Goal: Contribute content: Add original content to the website for others to see

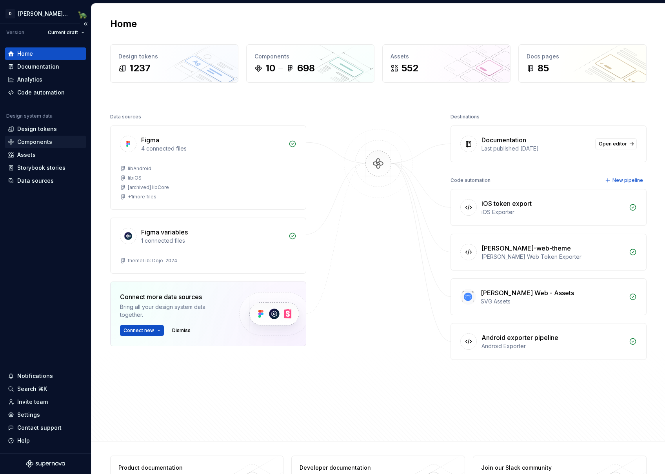
click at [32, 143] on div "Components" at bounding box center [34, 142] width 35 height 8
click at [30, 128] on div "Design tokens" at bounding box center [37, 129] width 40 height 8
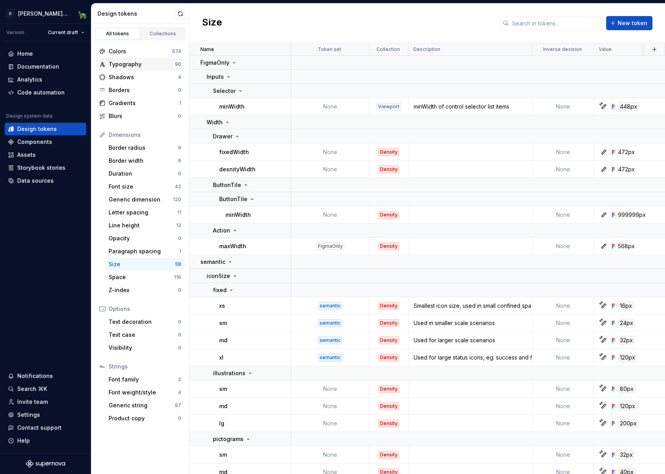
click at [119, 68] on div "Typography 90" at bounding box center [140, 64] width 88 height 13
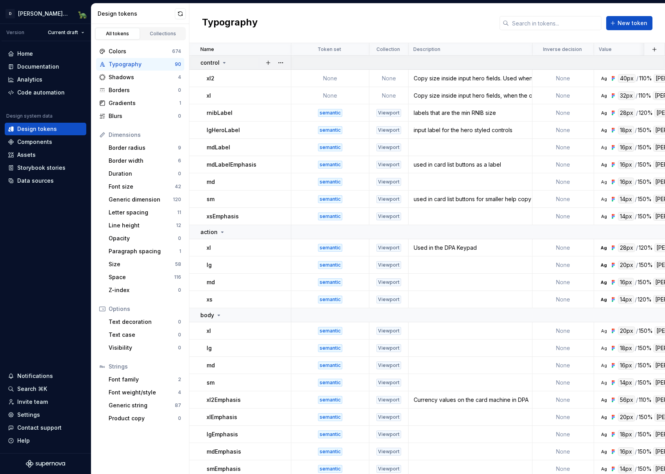
click at [225, 66] on div "control" at bounding box center [213, 63] width 27 height 8
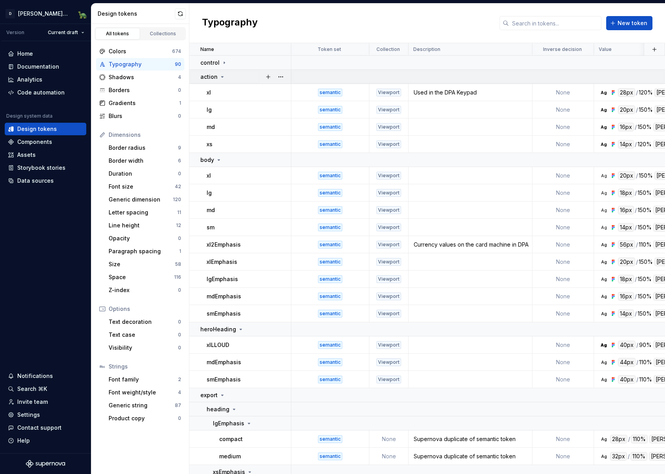
click at [223, 76] on icon at bounding box center [222, 77] width 6 height 6
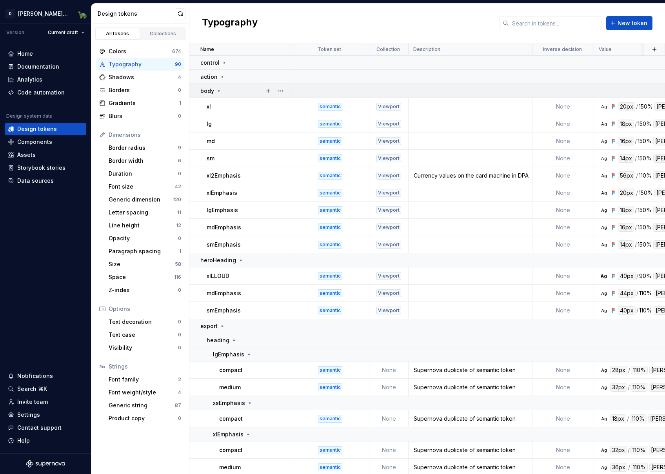
drag, startPoint x: 221, startPoint y: 86, endPoint x: 221, endPoint y: 91, distance: 4.7
click at [221, 86] on td "body" at bounding box center [240, 91] width 102 height 14
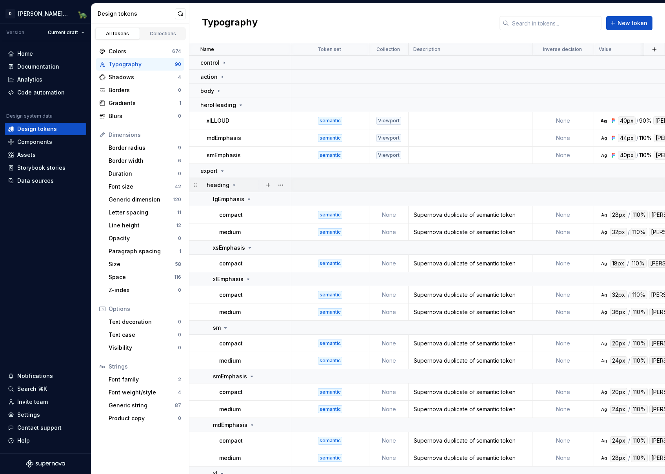
click at [231, 185] on icon at bounding box center [234, 185] width 6 height 6
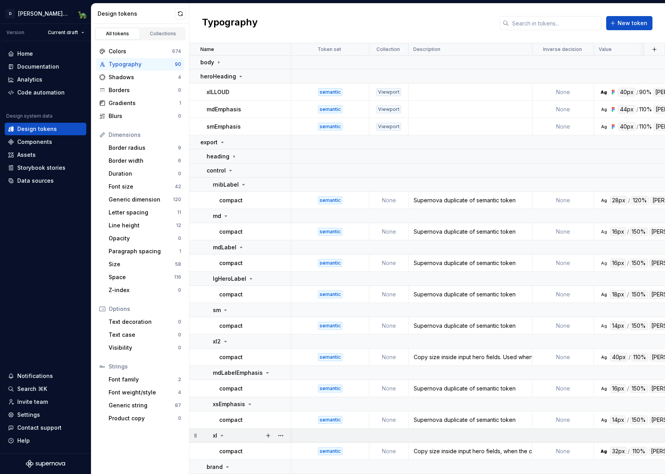
scroll to position [34, 0]
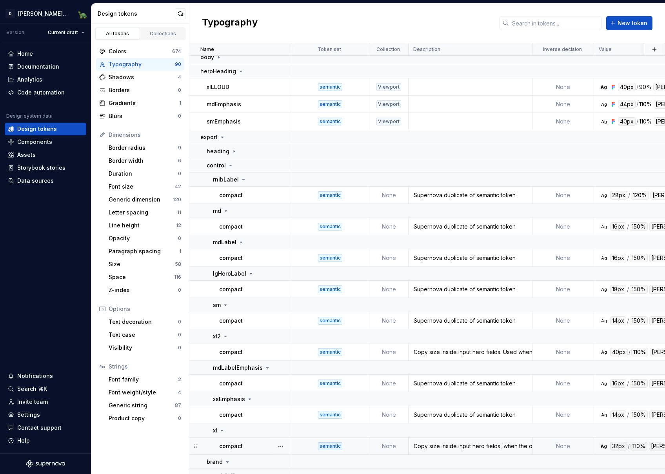
click at [254, 447] on div "compact" at bounding box center [254, 446] width 71 height 8
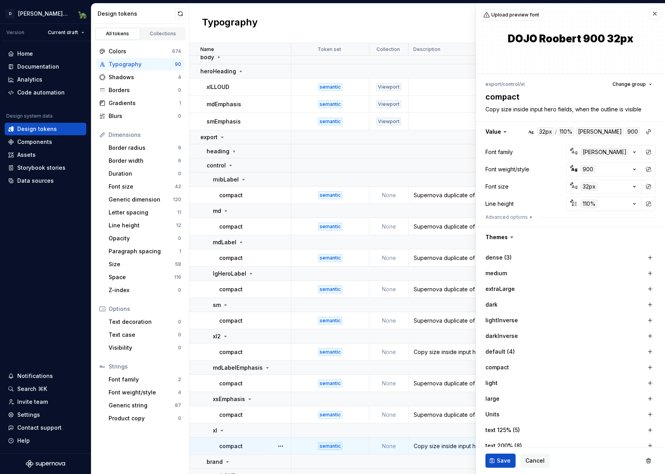
scroll to position [73, 0]
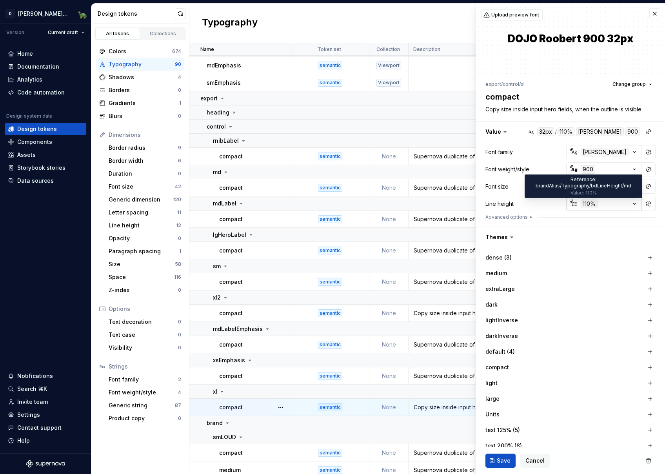
click at [584, 205] on div "110%" at bounding box center [588, 203] width 17 height 9
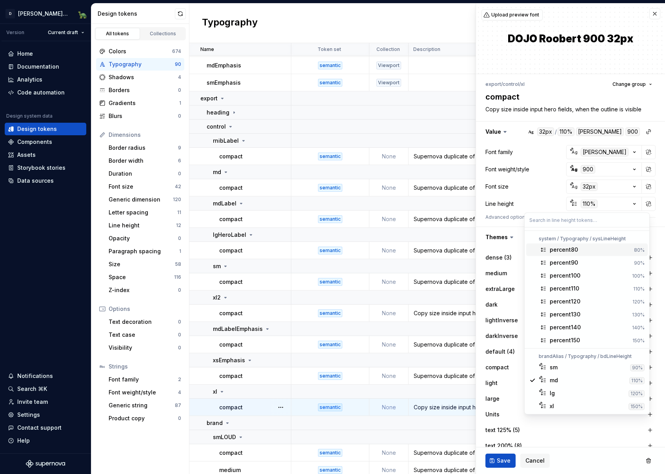
click at [582, 205] on html "[PERSON_NAME]-design-system Version Current draft Home Documentation Analytics …" at bounding box center [332, 237] width 665 height 474
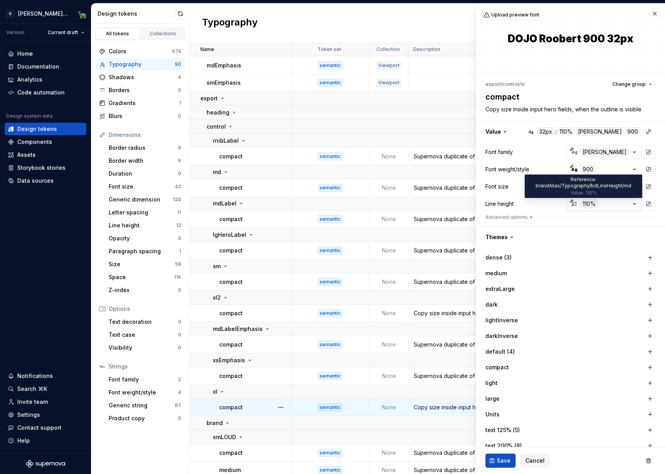
click at [582, 205] on div "110%" at bounding box center [588, 203] width 17 height 9
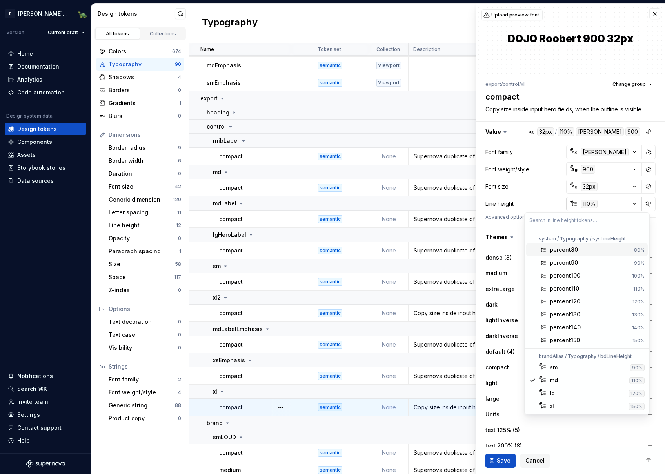
drag, startPoint x: 582, startPoint y: 204, endPoint x: 611, endPoint y: 209, distance: 29.8
click at [582, 205] on html "[PERSON_NAME]-design-system Version Current draft Home Documentation Analytics …" at bounding box center [332, 237] width 665 height 474
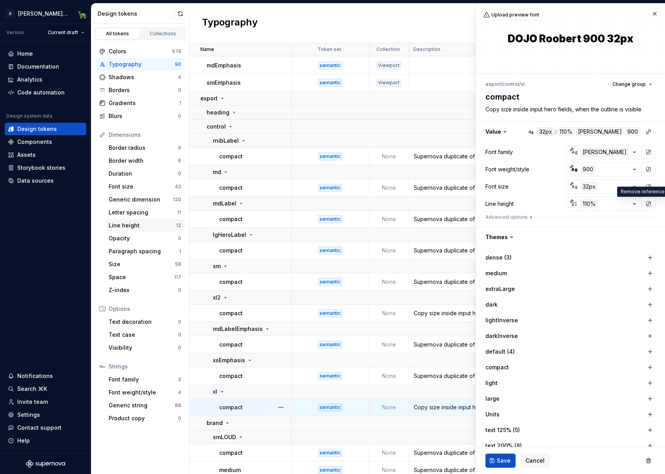
click at [133, 223] on div "Line height" at bounding box center [142, 225] width 67 height 8
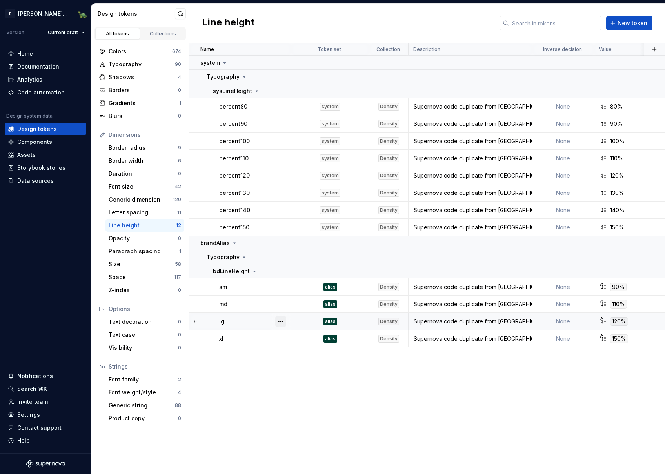
click at [280, 321] on button "button" at bounding box center [280, 321] width 11 height 11
click at [193, 323] on html "[PERSON_NAME]-design-system Version Current draft Home Documentation Analytics …" at bounding box center [332, 237] width 665 height 474
click at [269, 270] on button "button" at bounding box center [268, 271] width 11 height 11
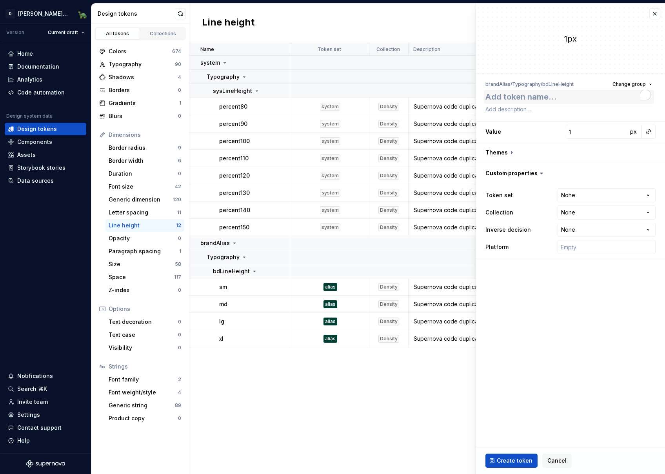
click at [548, 95] on textarea "To enrich screen reader interactions, please activate Accessibility in Grammarl…" at bounding box center [569, 97] width 170 height 14
click at [548, 96] on textarea "To enrich screen reader interactions, please activate Accessibility in Grammarl…" at bounding box center [569, 97] width 170 height 14
click at [535, 96] on textarea "To enrich screen reader interactions, please activate Accessibility in Grammarl…" at bounding box center [569, 97] width 170 height 14
click at [520, 97] on textarea "To enrich screen reader interactions, please activate Accessibility in Grammarl…" at bounding box center [569, 97] width 170 height 14
type textarea "*"
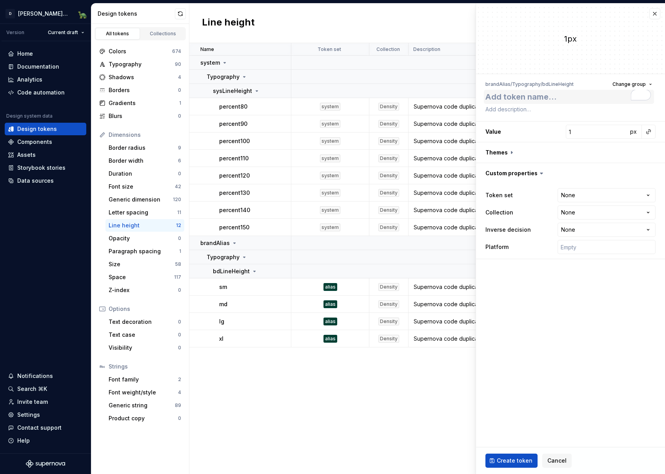
type textarea "l"
type textarea "*"
type textarea "lg"
type textarea "*"
type textarea "lgH"
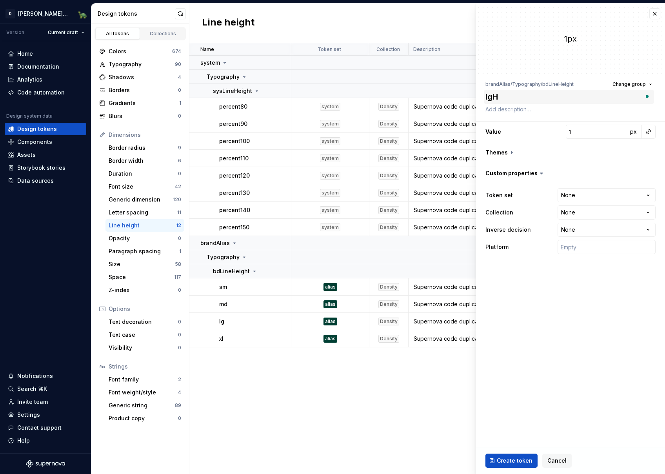
type textarea "*"
type textarea "lgHe"
type textarea "*"
type textarea "lgHer"
type textarea "*"
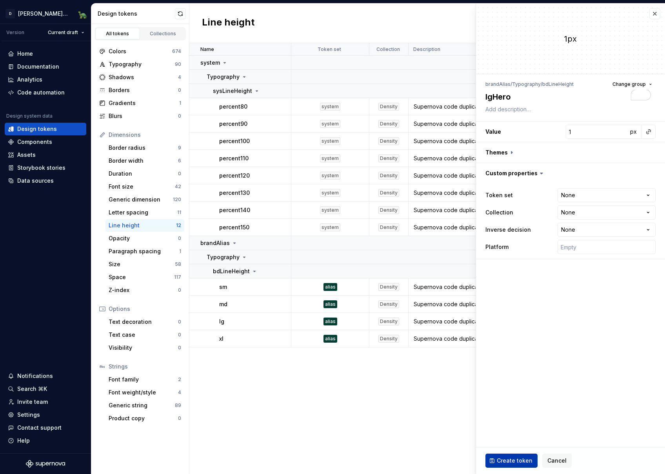
type textarea "lgHero"
click at [512, 461] on span "Create token" at bounding box center [515, 461] width 36 height 8
type textarea "*"
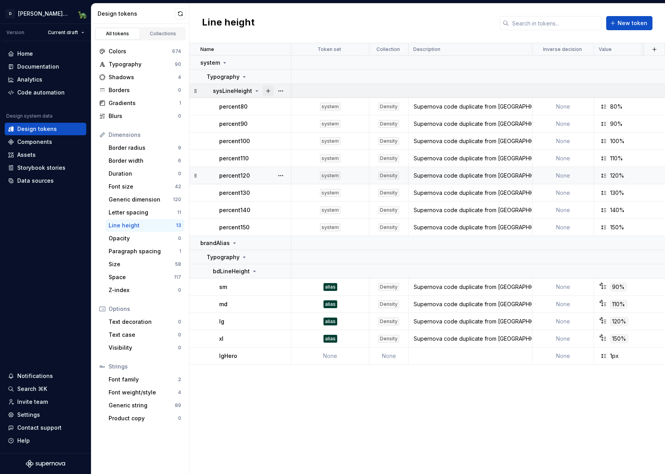
click at [270, 92] on button "button" at bounding box center [268, 90] width 11 height 11
click at [268, 92] on button "button" at bounding box center [268, 90] width 11 height 11
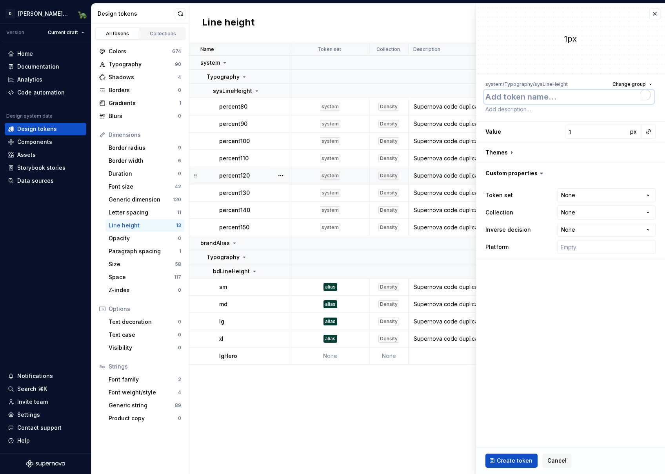
click at [523, 98] on textarea "To enrich screen reader interactions, please activate Accessibility in Grammarl…" at bounding box center [569, 97] width 170 height 14
type textarea "*"
type textarea "p"
type textarea "*"
type textarea "pe"
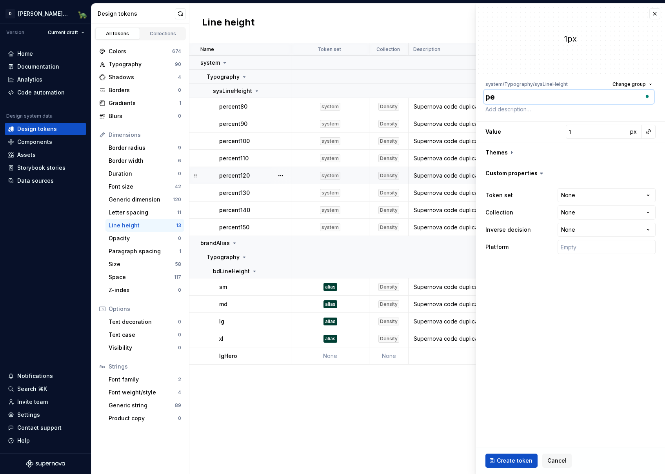
type textarea "*"
type textarea "per"
type textarea "*"
type textarea "perc"
type textarea "*"
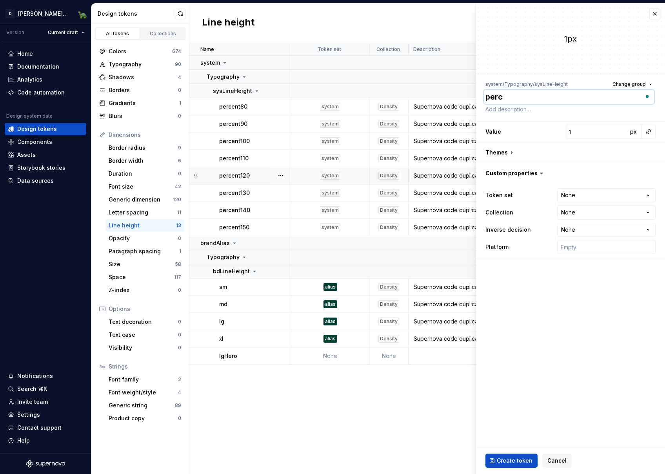
type textarea "perce"
type textarea "*"
type textarea "percen"
type textarea "*"
type textarea "percent"
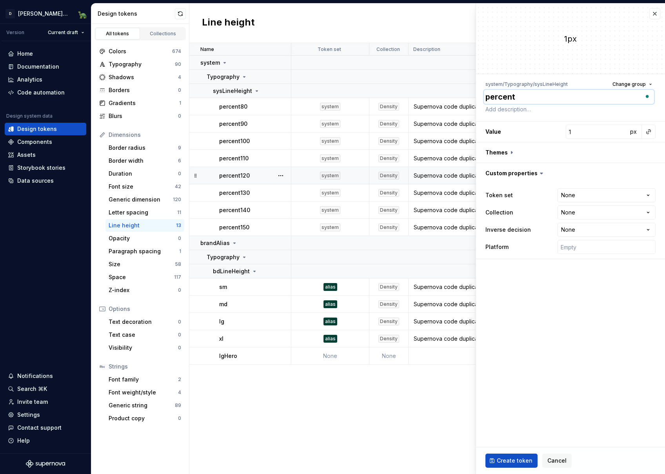
type textarea "*"
type textarea "percent1"
type textarea "*"
type textarea "percent12"
type textarea "*"
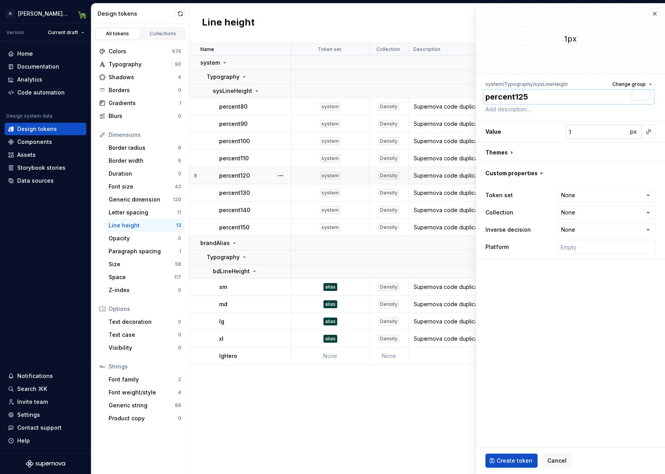
type textarea "percent125"
click at [599, 130] on input "1" at bounding box center [597, 132] width 62 height 14
type textarea "*"
type input "12"
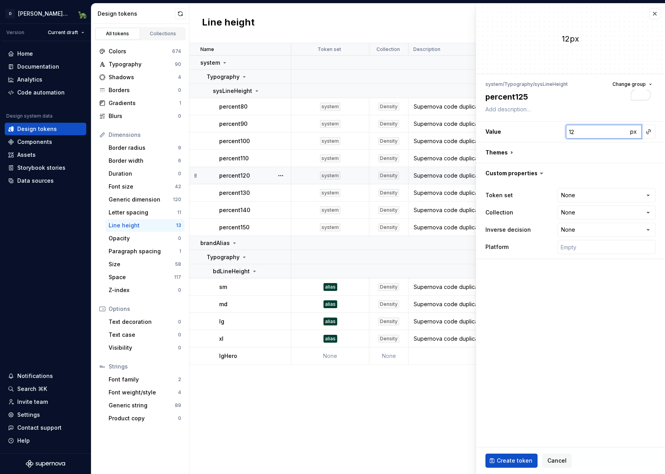
type textarea "*"
type input "125"
click at [639, 132] on div "px" at bounding box center [634, 132] width 14 height 14
click at [633, 132] on span "px" at bounding box center [633, 131] width 7 height 7
click at [633, 132] on span "rem" at bounding box center [633, 131] width 10 height 7
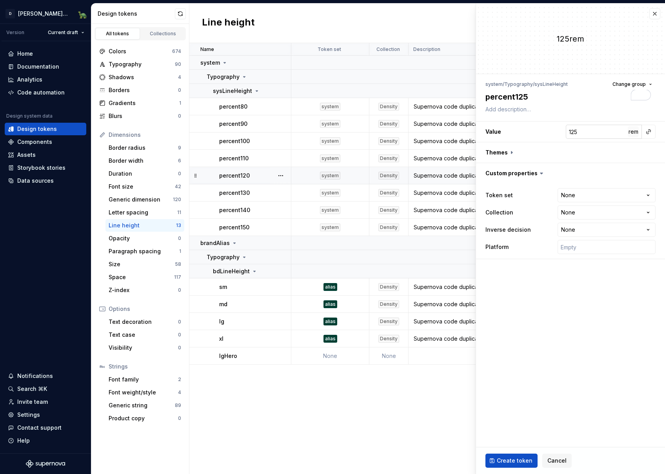
type textarea "*"
click at [575, 197] on html "[PERSON_NAME]-design-system Version Current draft Home Documentation Analytics …" at bounding box center [332, 237] width 665 height 474
select select "**********"
type textarea "*"
click at [577, 213] on html "[PERSON_NAME]-design-system Version Current draft Home Documentation Analytics …" at bounding box center [332, 237] width 665 height 474
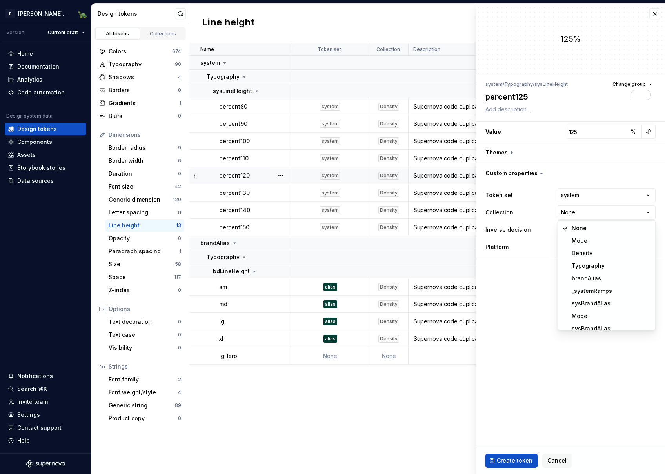
select select "**********"
click at [512, 457] on span "Create token" at bounding box center [515, 461] width 36 height 8
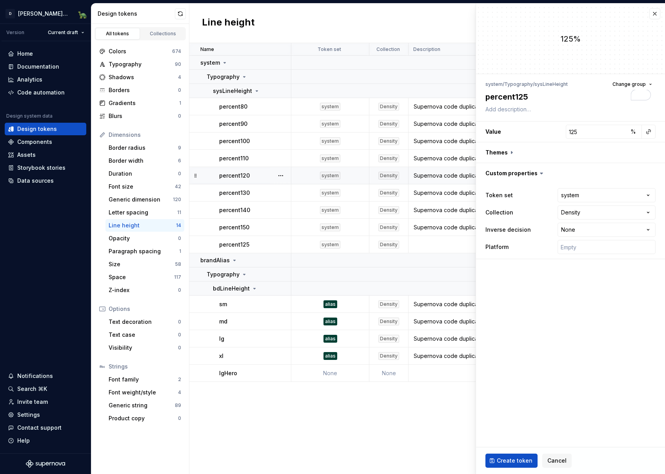
type textarea "*"
type input "1"
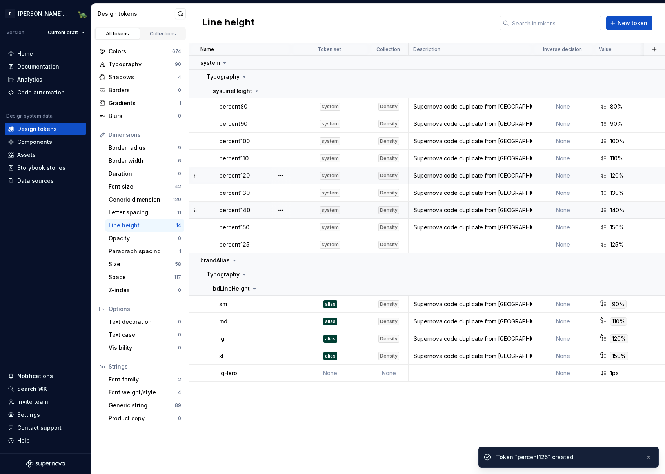
click at [457, 208] on div "Supernova code duplicate from [GEOGRAPHIC_DATA]" at bounding box center [470, 210] width 123 height 8
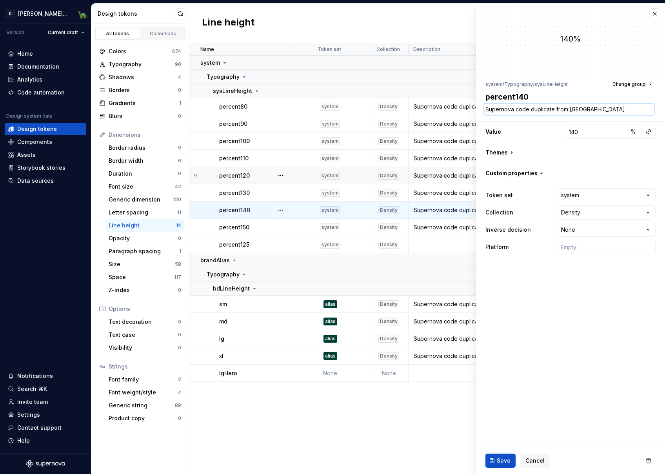
click at [539, 105] on textarea "Supernova code duplicate from [GEOGRAPHIC_DATA]" at bounding box center [569, 109] width 170 height 11
click at [432, 245] on td at bounding box center [470, 244] width 124 height 17
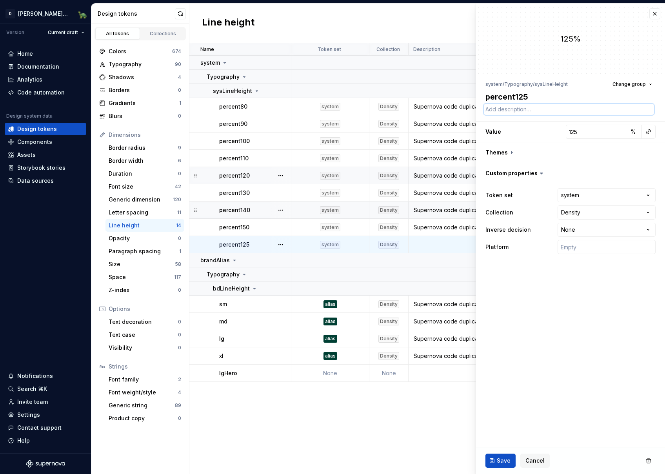
click at [522, 110] on textarea at bounding box center [569, 109] width 170 height 11
paste textarea "Supernova code duplicate from [GEOGRAPHIC_DATA]"
type textarea "*"
type textarea "Supernova code duplicate from [GEOGRAPHIC_DATA]"
click at [504, 458] on span "Save" at bounding box center [504, 461] width 14 height 8
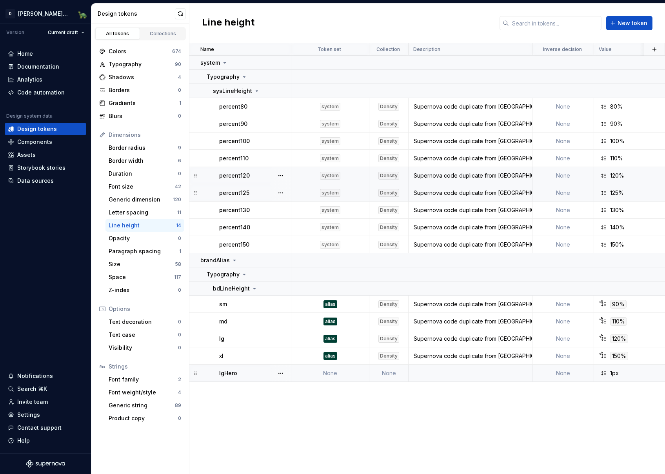
click at [432, 375] on td at bounding box center [470, 372] width 124 height 17
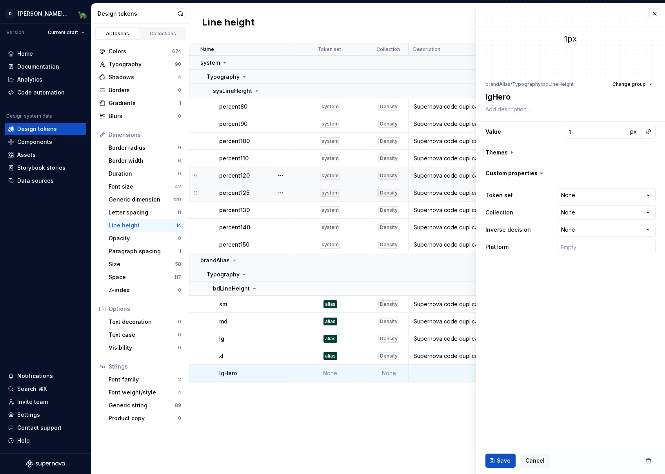
type textarea "*"
click at [569, 197] on html "[PERSON_NAME]-design-system Version Current draft Home Documentation Analytics …" at bounding box center [332, 237] width 665 height 474
select select "**********"
type textarea "*"
click at [577, 214] on html "[PERSON_NAME]-design-system Version Current draft Home Documentation Analytics …" at bounding box center [332, 237] width 665 height 474
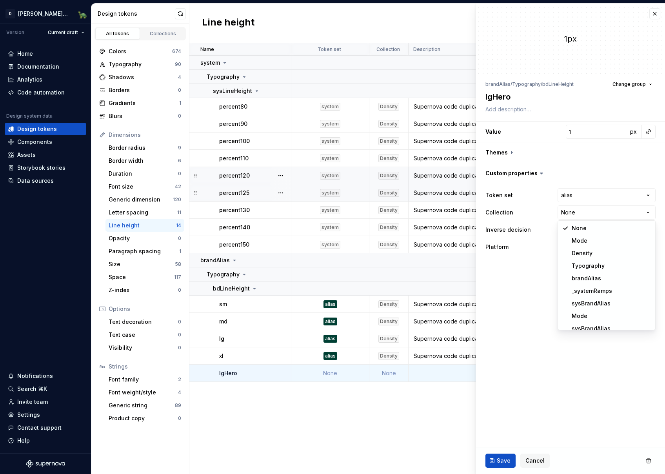
select select "**********"
type textarea "*"
click at [587, 129] on input "1" at bounding box center [597, 132] width 62 height 14
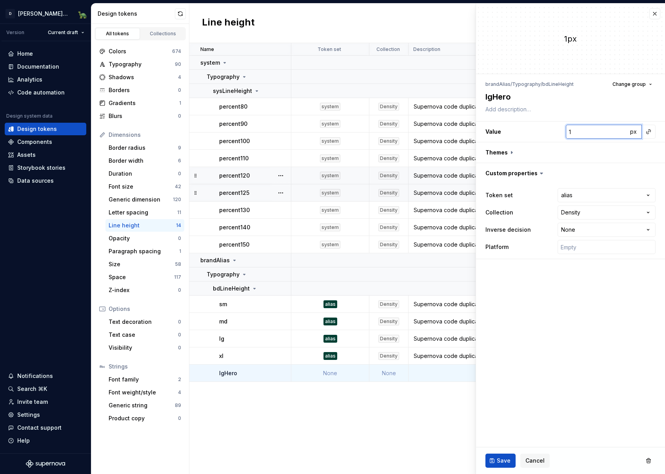
paste input "number"
click at [538, 104] on textarea at bounding box center [569, 109] width 170 height 11
paste textarea "Supernova code duplicate from [GEOGRAPHIC_DATA]"
type textarea "*"
type textarea "Supernova code duplicate from [GEOGRAPHIC_DATA]"
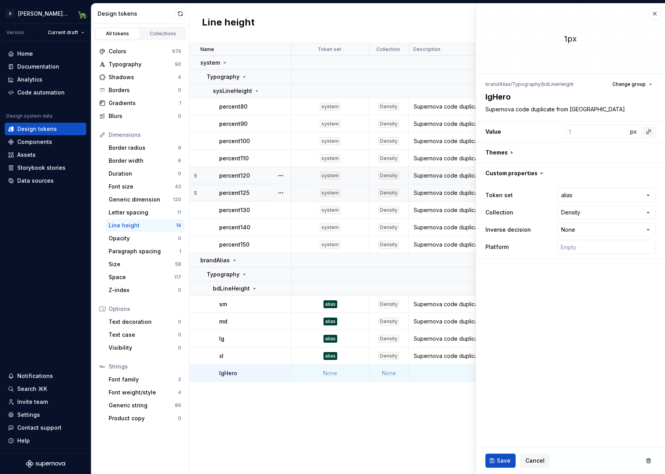
click at [647, 131] on button "button" at bounding box center [648, 131] width 11 height 11
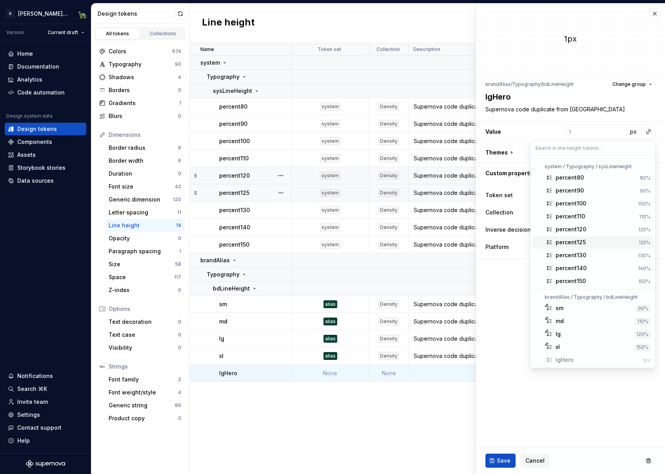
click at [587, 239] on div "percent125" at bounding box center [595, 242] width 80 height 8
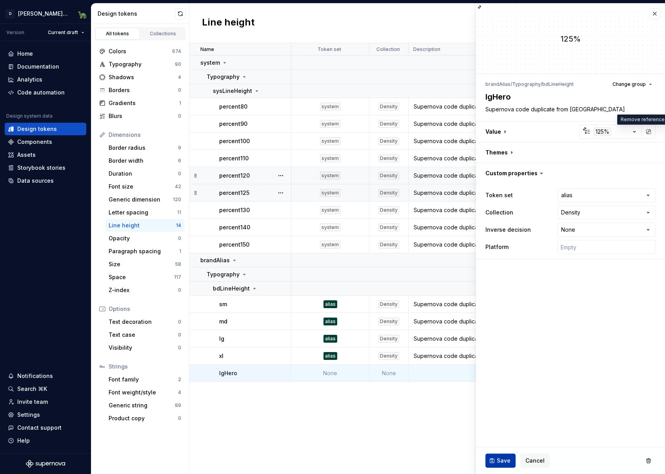
click at [500, 463] on span "Save" at bounding box center [504, 461] width 14 height 8
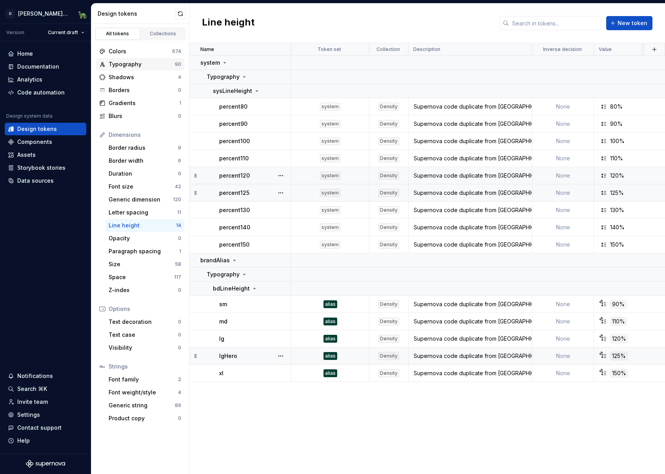
click at [129, 66] on div "Typography" at bounding box center [142, 64] width 66 height 8
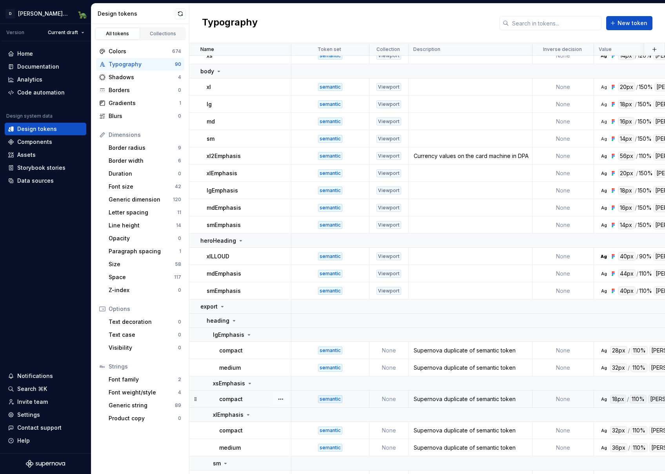
scroll to position [374, 0]
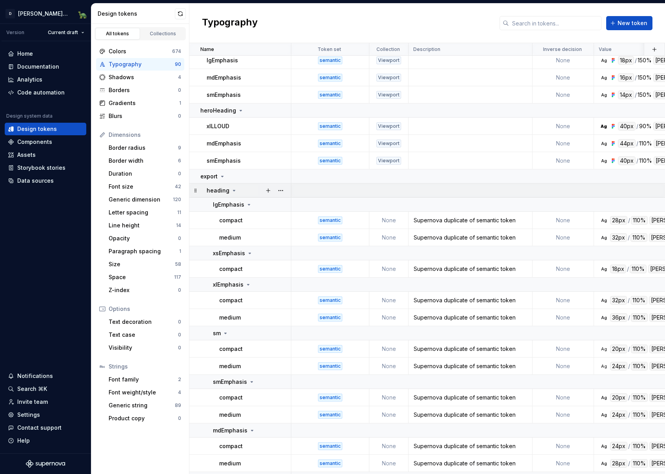
click at [231, 191] on icon at bounding box center [234, 190] width 6 height 6
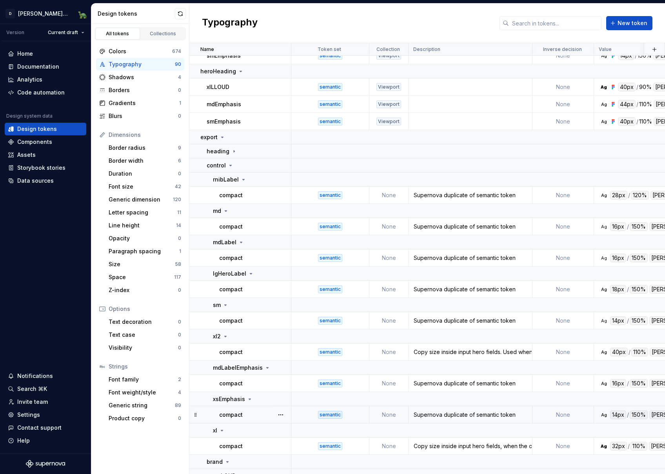
scroll to position [418, 0]
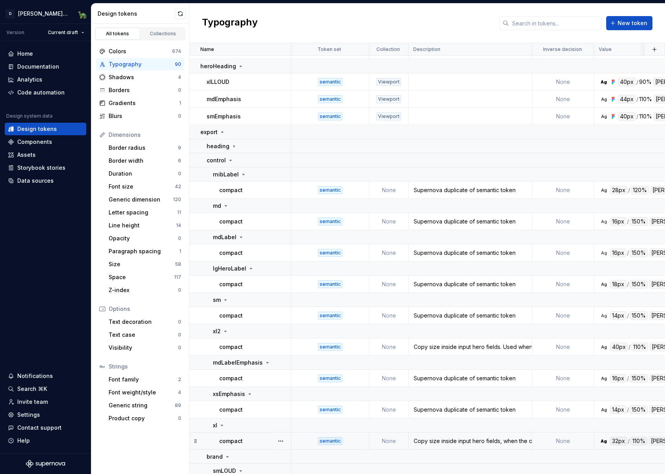
click at [257, 443] on div "compact" at bounding box center [254, 441] width 71 height 8
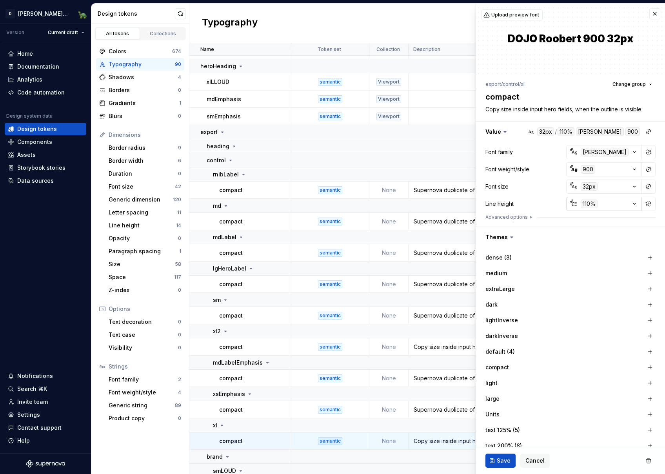
click at [580, 204] on div "110%" at bounding box center [588, 203] width 17 height 9
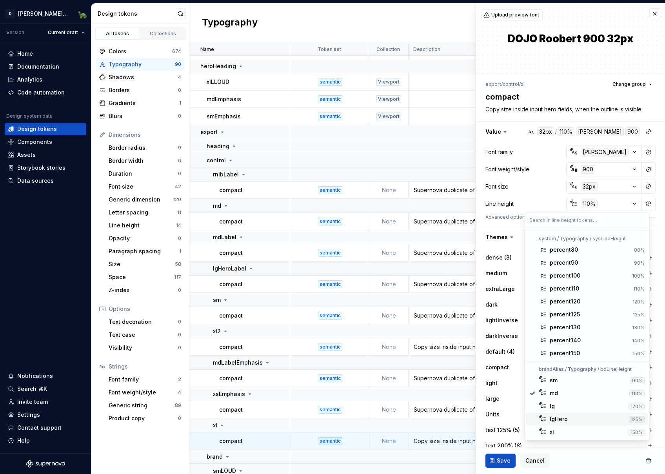
click at [565, 418] on div "lgHero" at bounding box center [558, 419] width 18 height 8
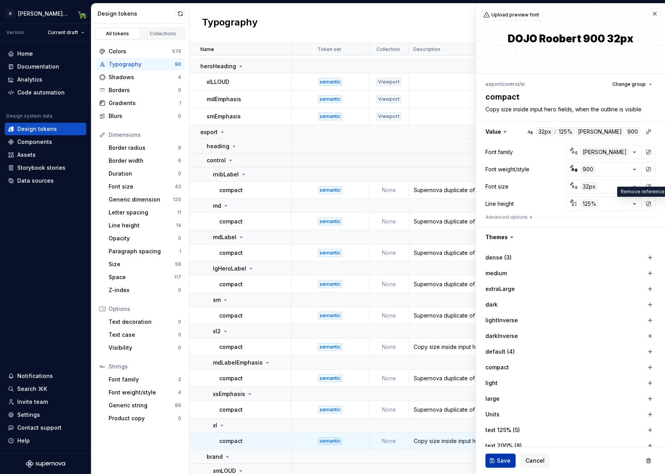
click at [498, 462] on span "Save" at bounding box center [504, 461] width 14 height 8
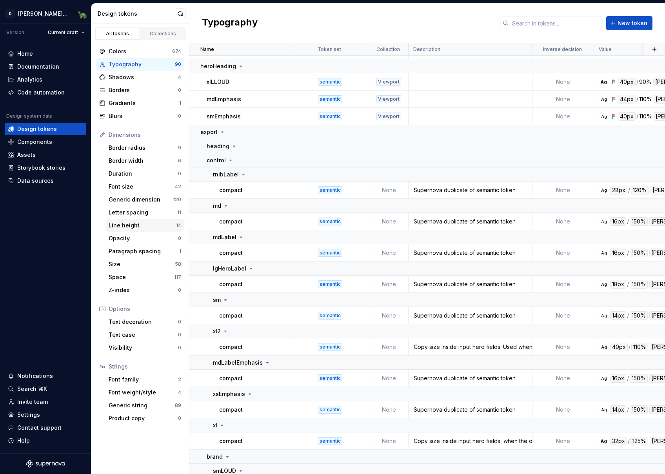
click at [135, 222] on div "Line height" at bounding box center [142, 225] width 67 height 8
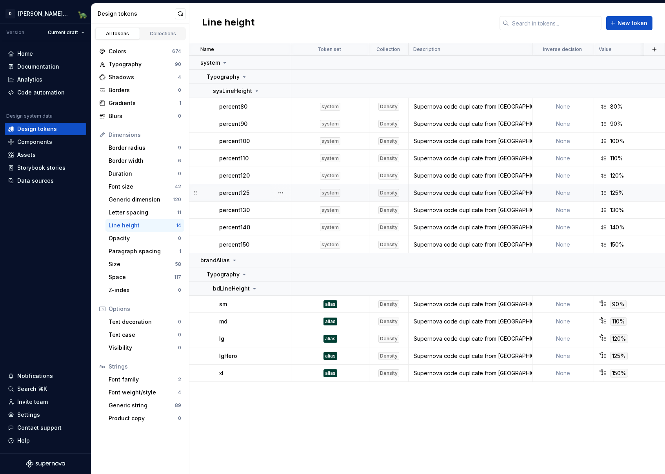
click at [237, 192] on p "percent125" at bounding box center [234, 193] width 30 height 8
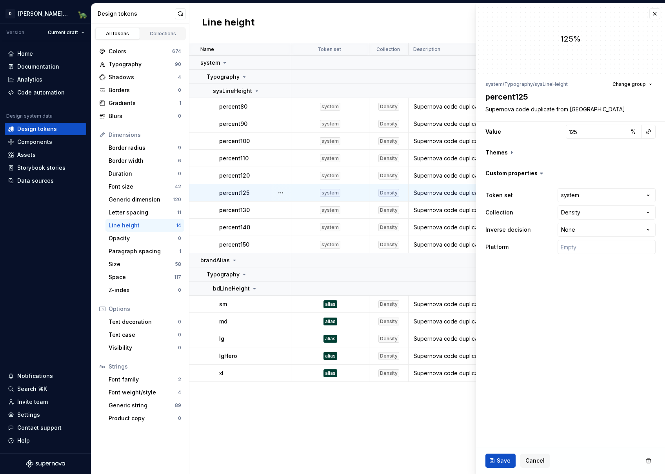
type textarea "*"
